Goal: Navigation & Orientation: Find specific page/section

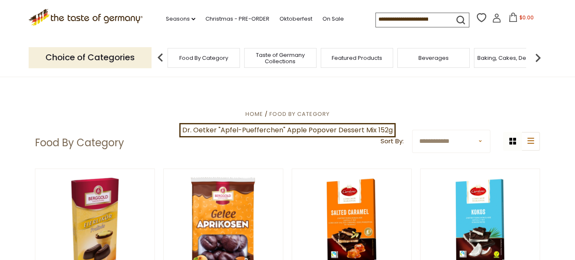
click at [538, 55] on img at bounding box center [538, 57] width 17 height 17
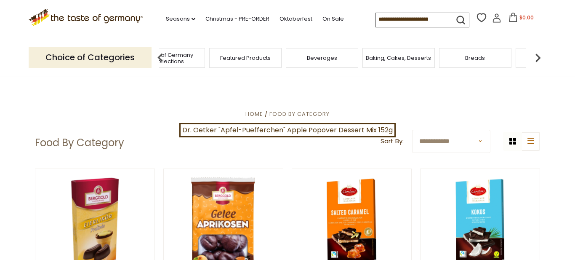
click at [532, 53] on img at bounding box center [538, 57] width 17 height 17
click at [285, 58] on span "Baking, Cakes, Desserts" at bounding box center [286, 58] width 65 height 6
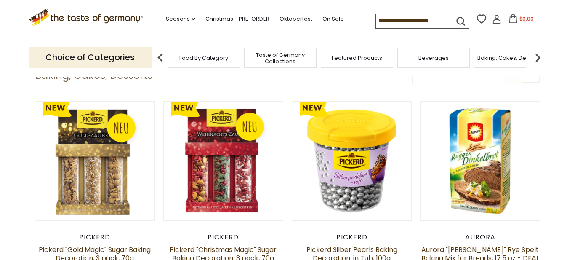
scroll to position [177, 0]
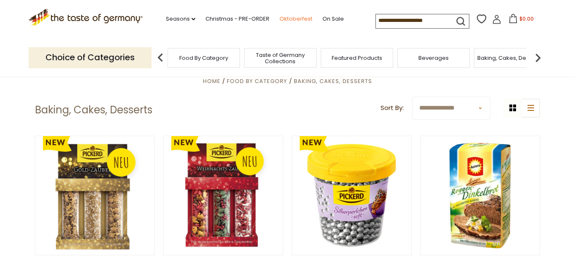
click at [280, 14] on link "Oktoberfest" at bounding box center [296, 18] width 33 height 9
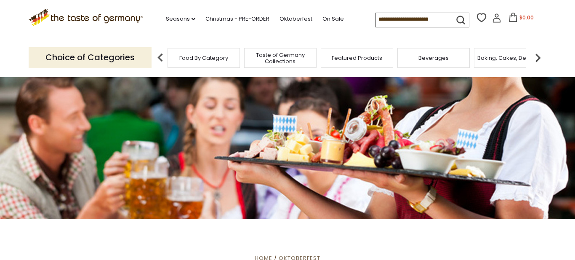
click at [200, 59] on span "Food By Category" at bounding box center [203, 58] width 49 height 6
